Goal: Register for event/course

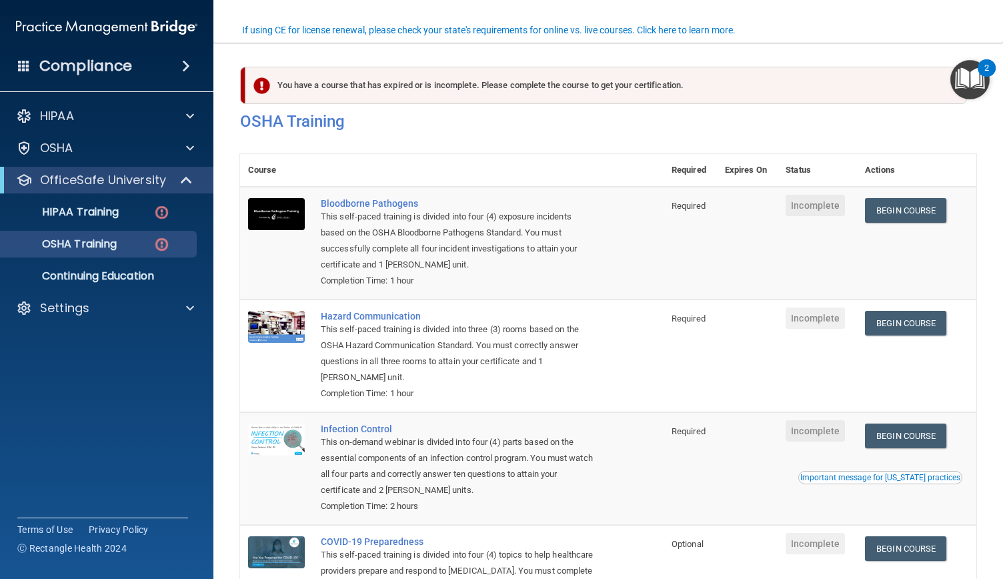
scroll to position [113, 0]
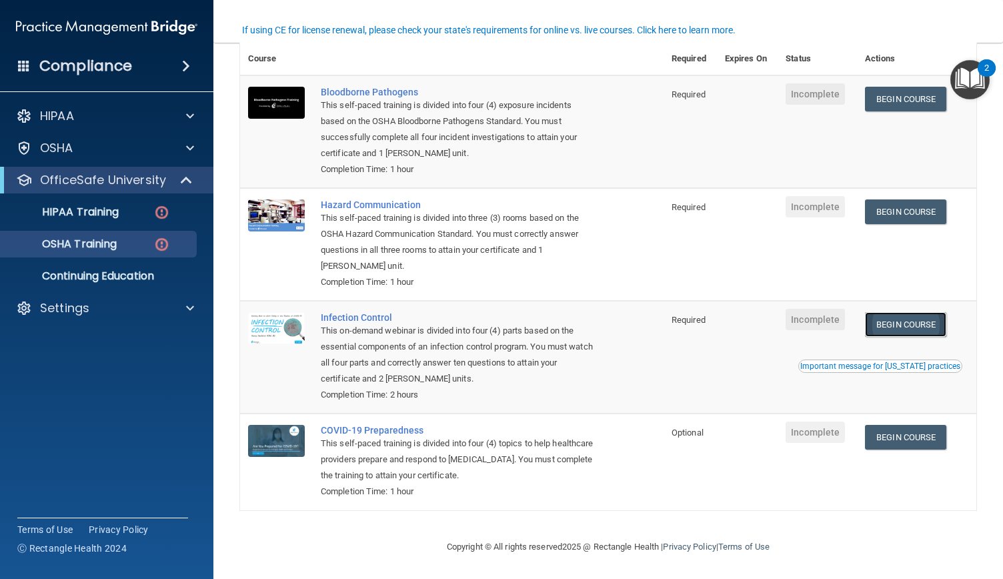
click at [904, 321] on link "Begin Course" at bounding box center [905, 324] width 81 height 25
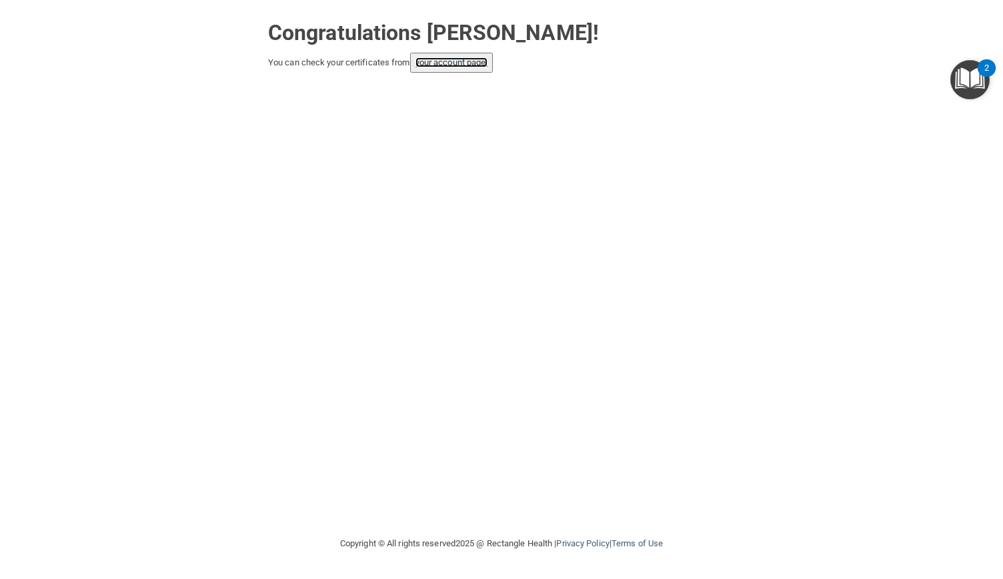
click at [467, 63] on link "your account page!" at bounding box center [451, 62] width 73 height 10
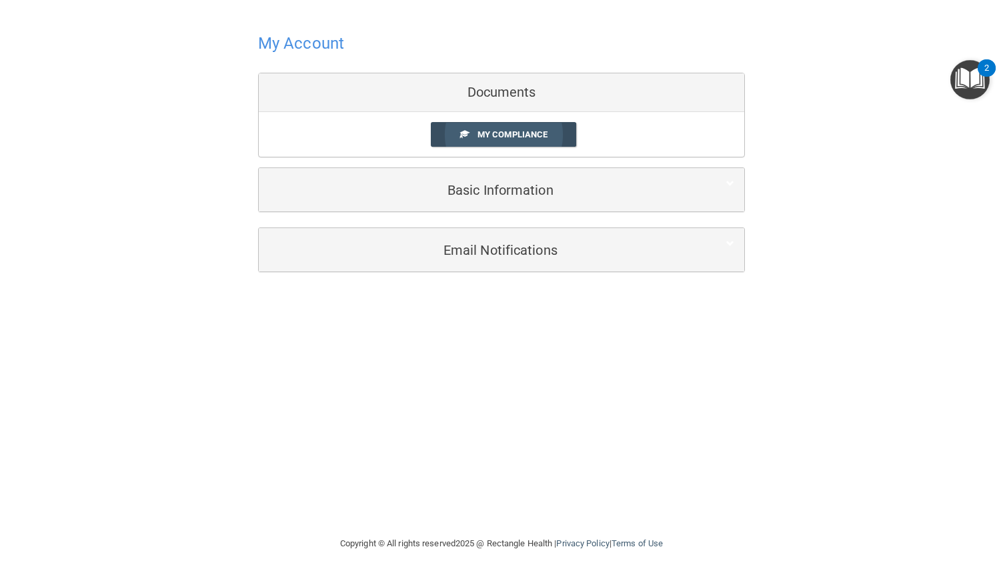
click at [497, 141] on link "My Compliance" at bounding box center [504, 134] width 146 height 25
